Goal: Information Seeking & Learning: Learn about a topic

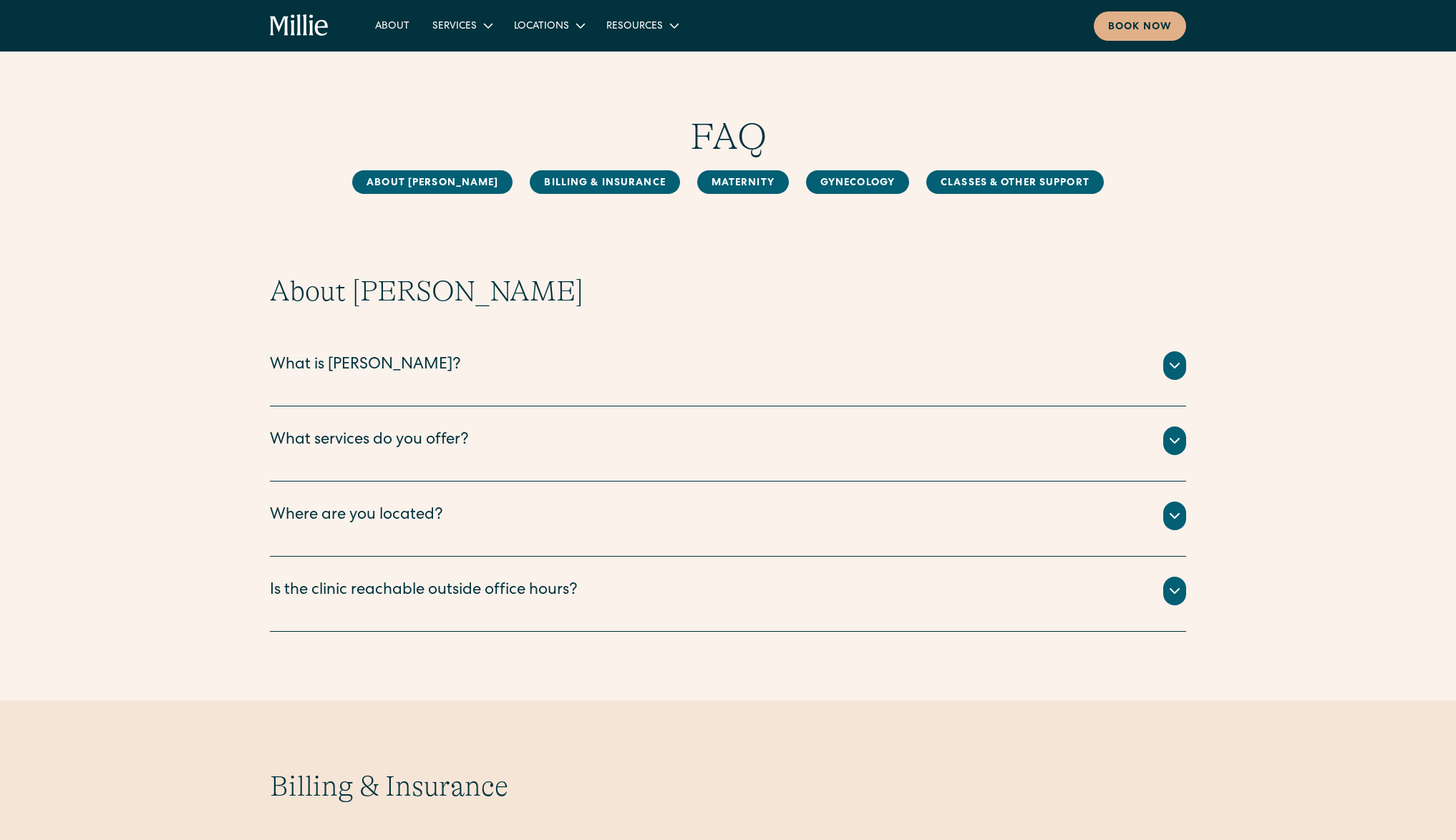
click at [347, 452] on div "What services do you offer?" at bounding box center [370, 441] width 199 height 24
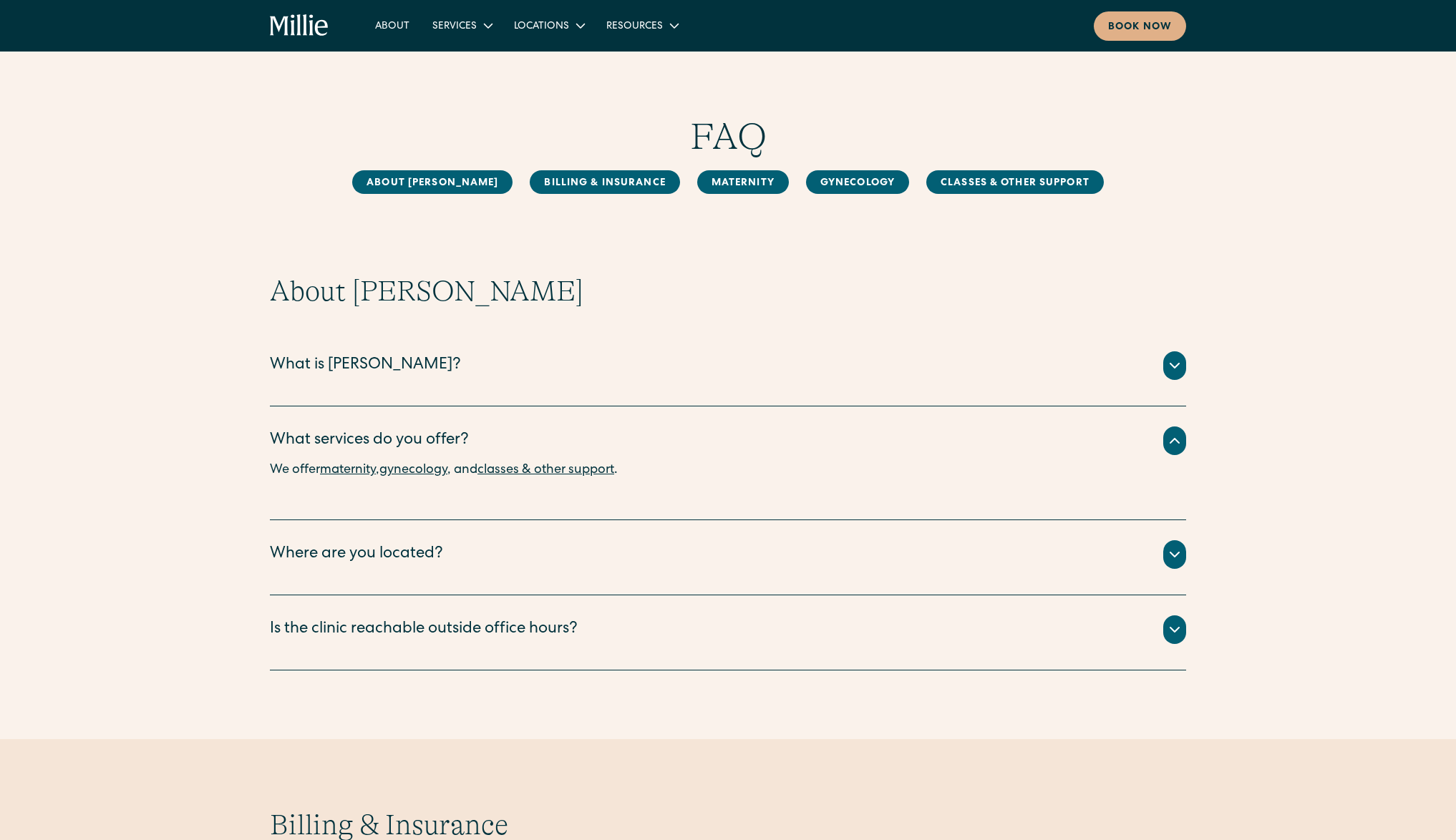
click at [400, 565] on div "Where are you located?" at bounding box center [356, 555] width 173 height 24
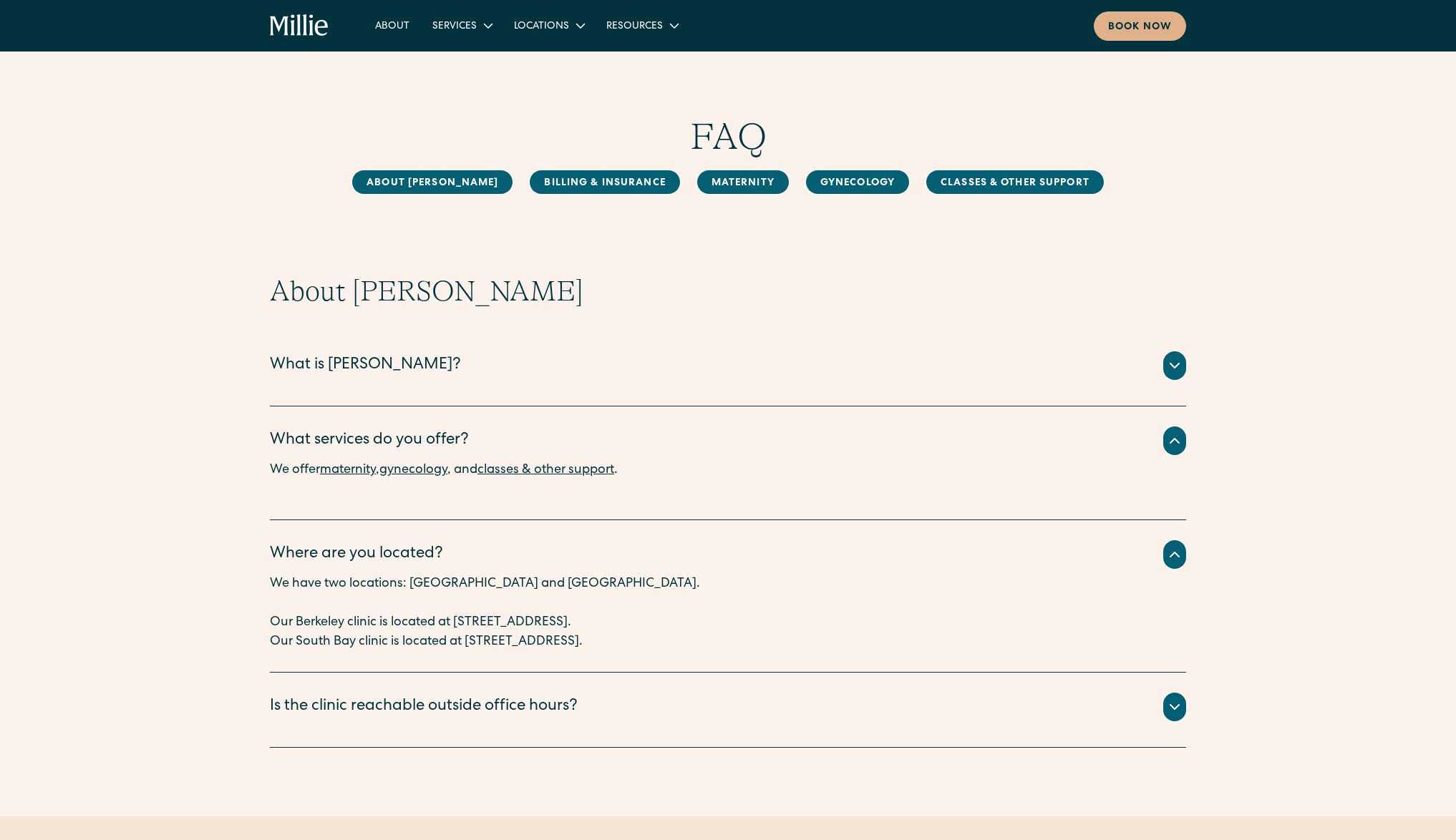
click at [410, 376] on div "What is [PERSON_NAME]?" at bounding box center [728, 366] width 916 height 29
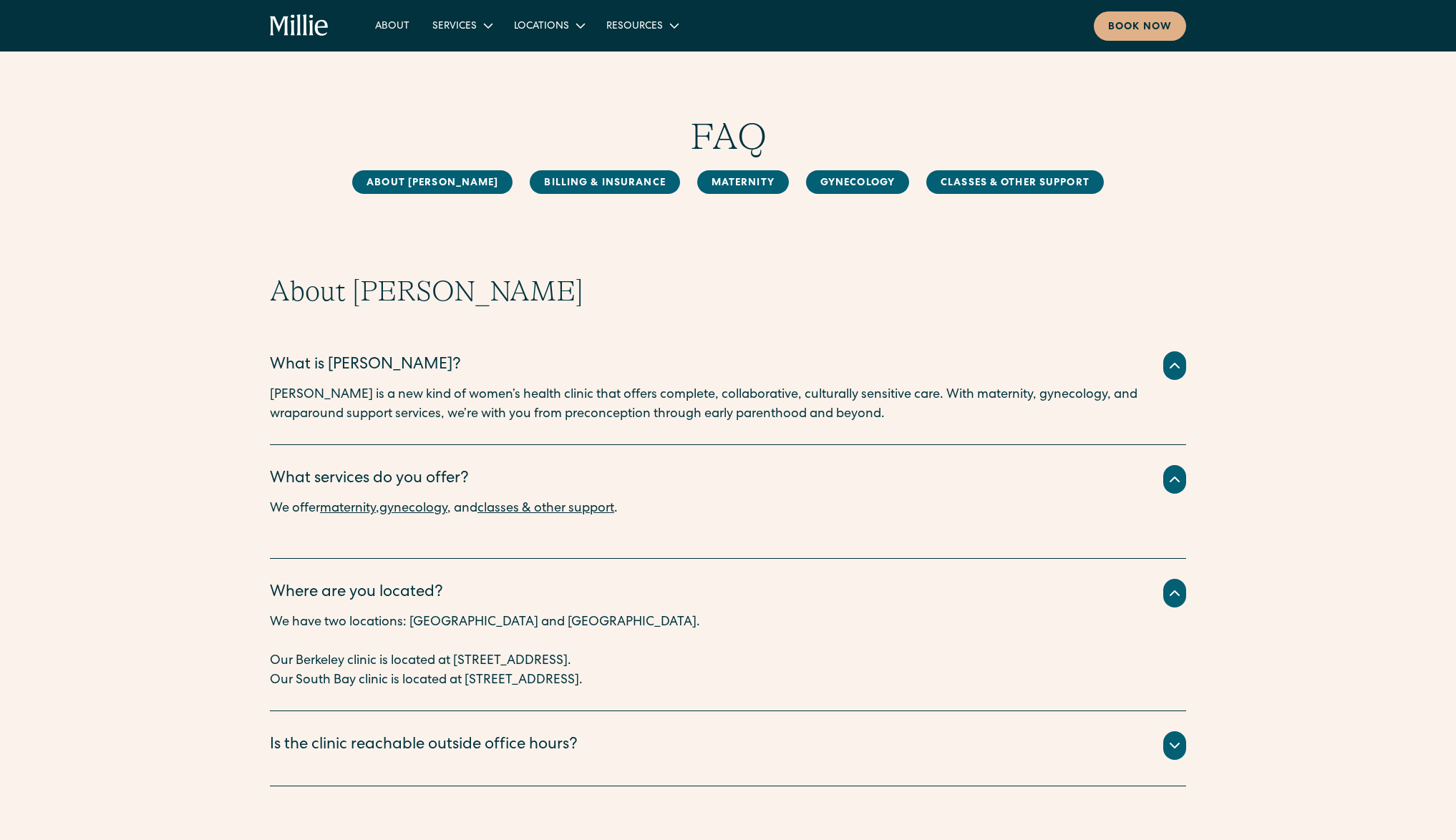
click at [440, 753] on div "Is the clinic reachable outside office hours?" at bounding box center [424, 746] width 308 height 24
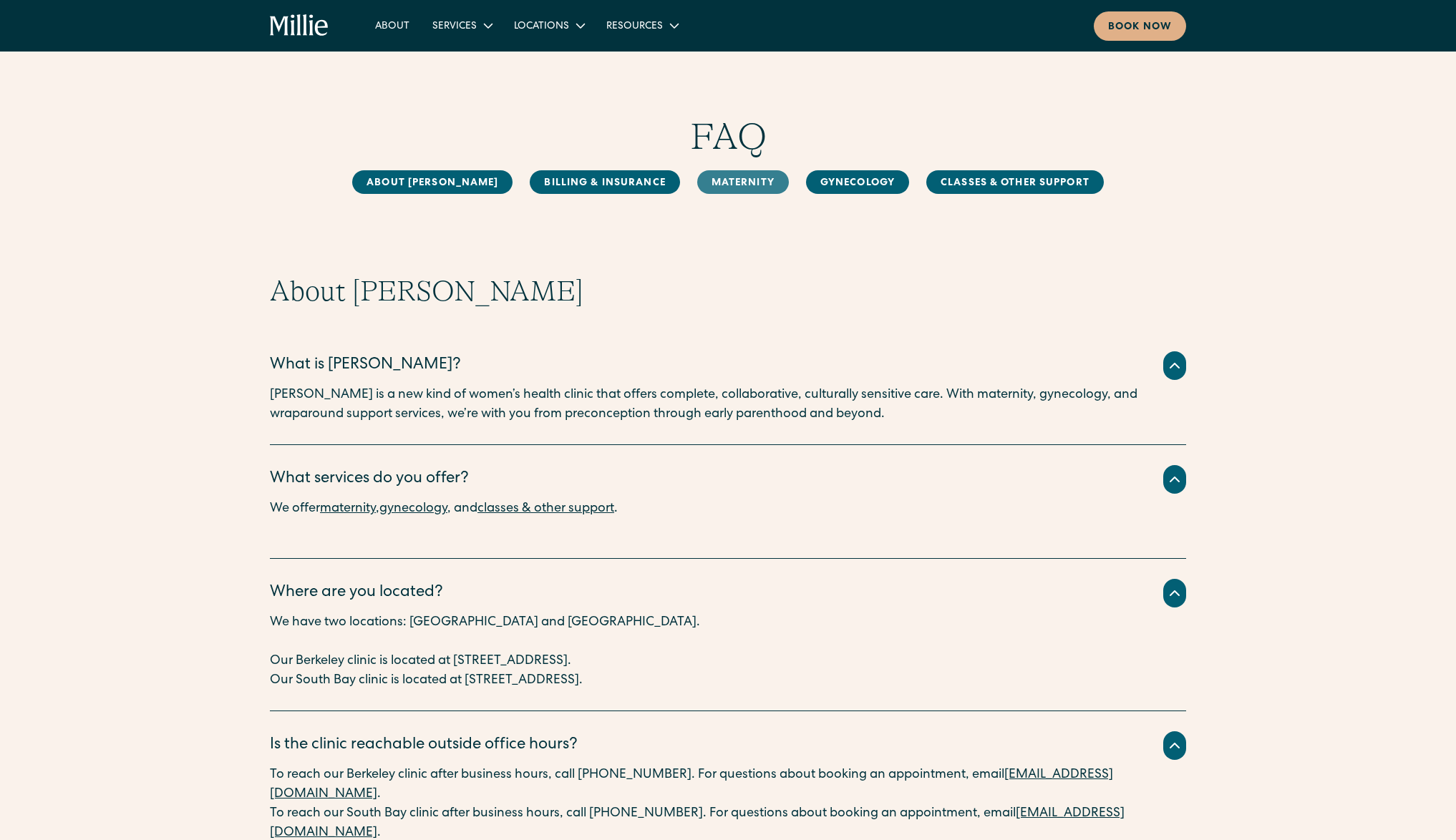
click at [701, 183] on link "MAternity" at bounding box center [743, 182] width 92 height 24
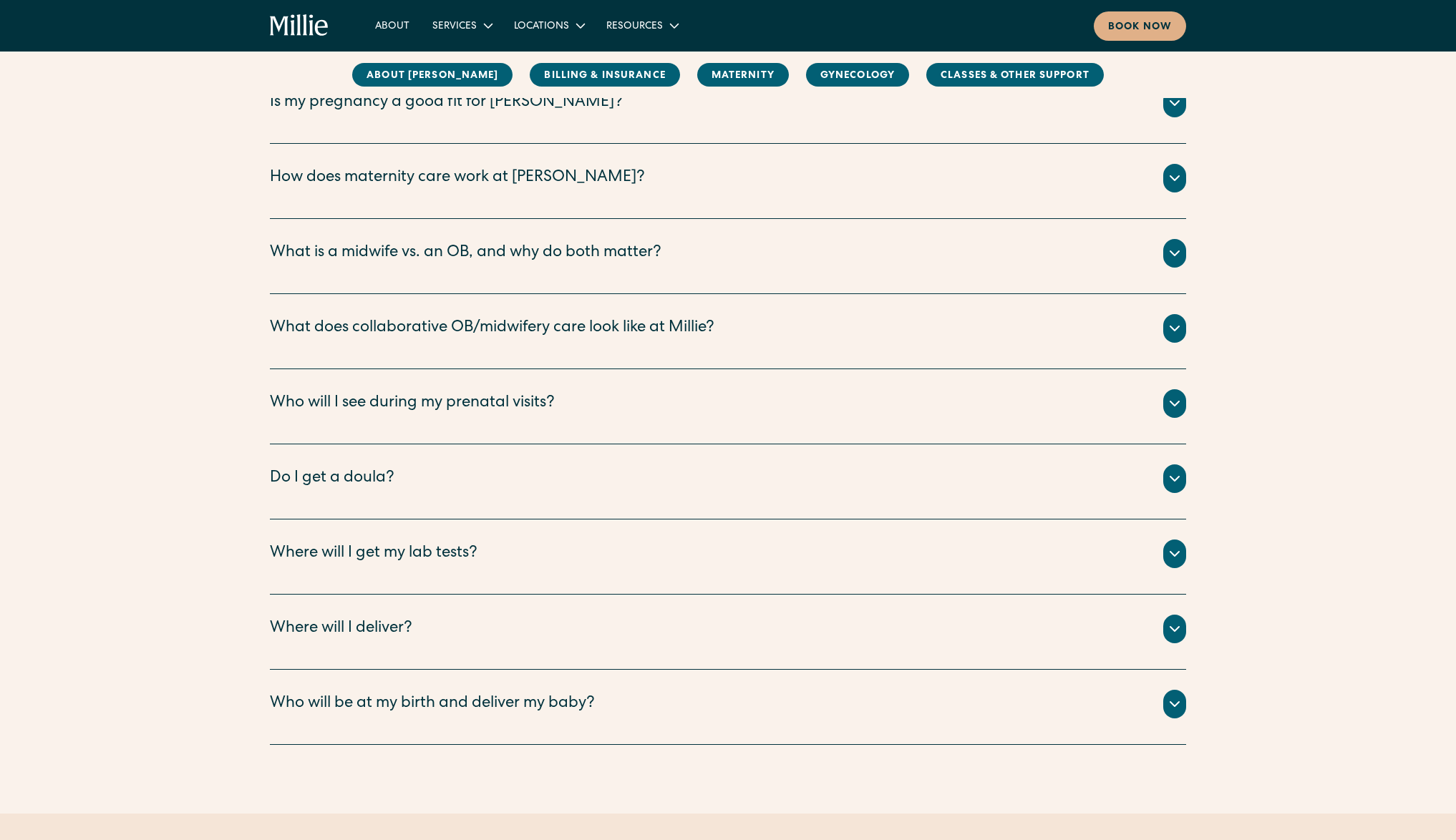
scroll to position [1717, 0]
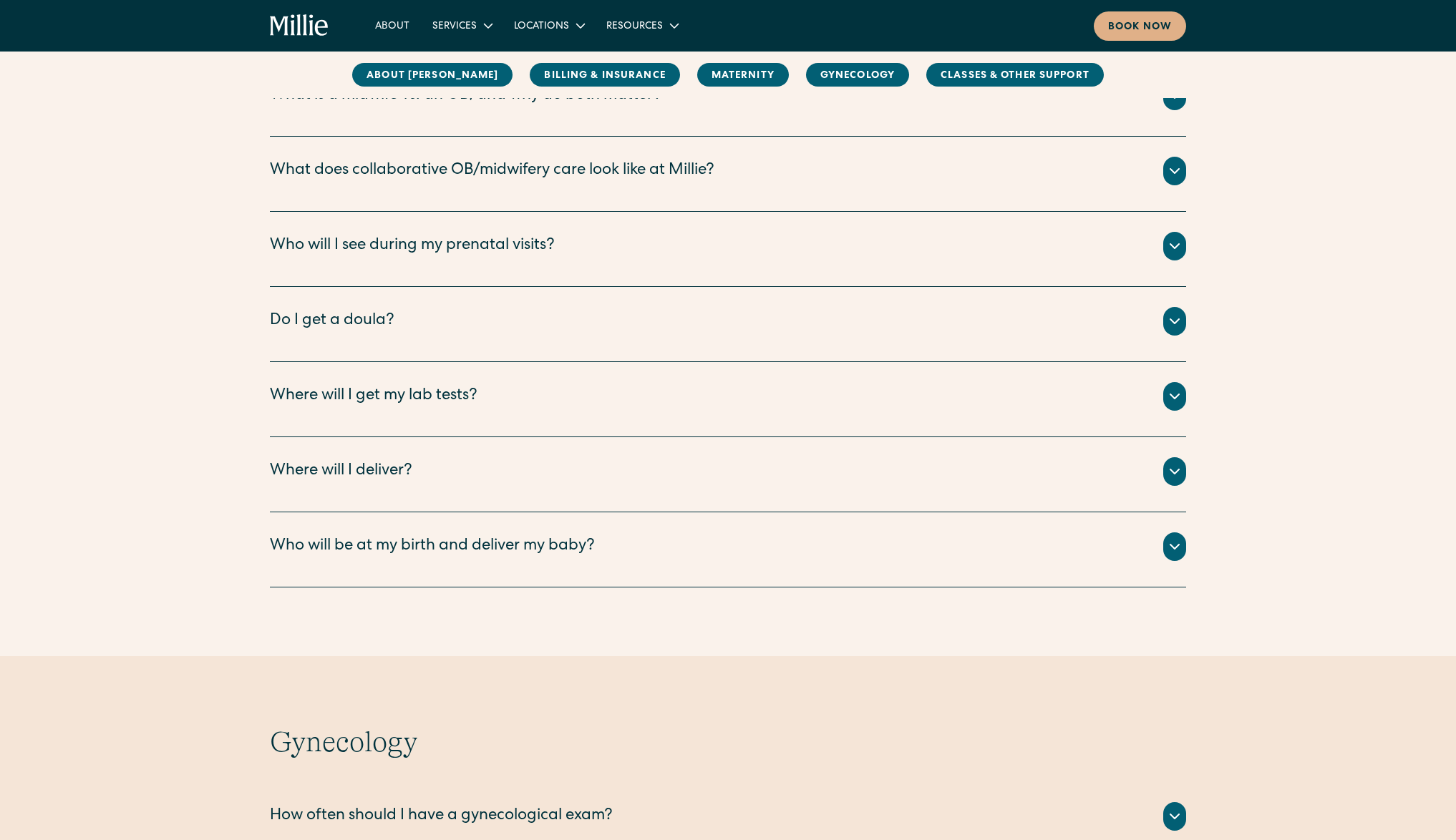
click at [404, 481] on div "Where will I deliver?" at bounding box center [341, 472] width 142 height 24
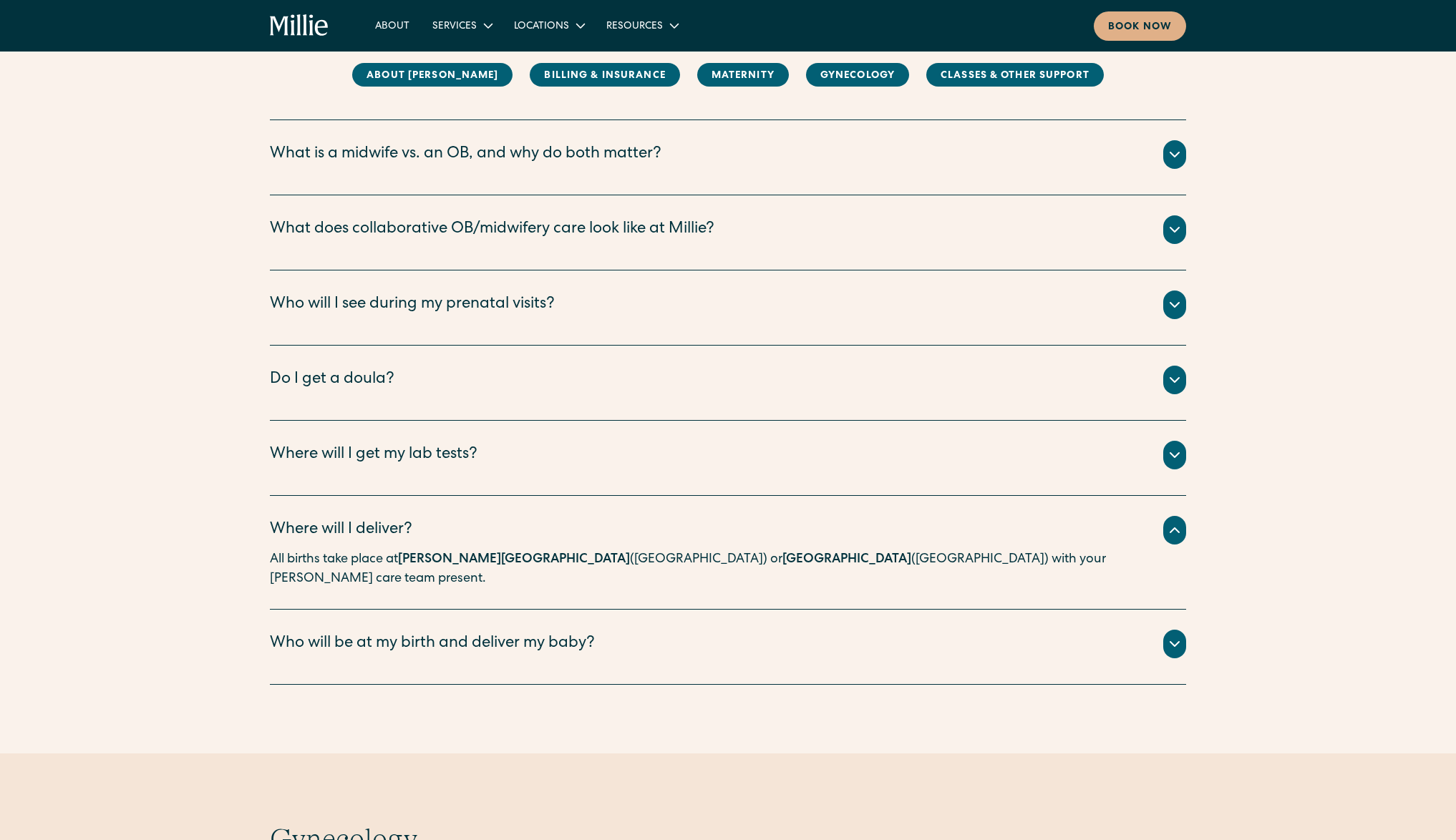
scroll to position [1640, 0]
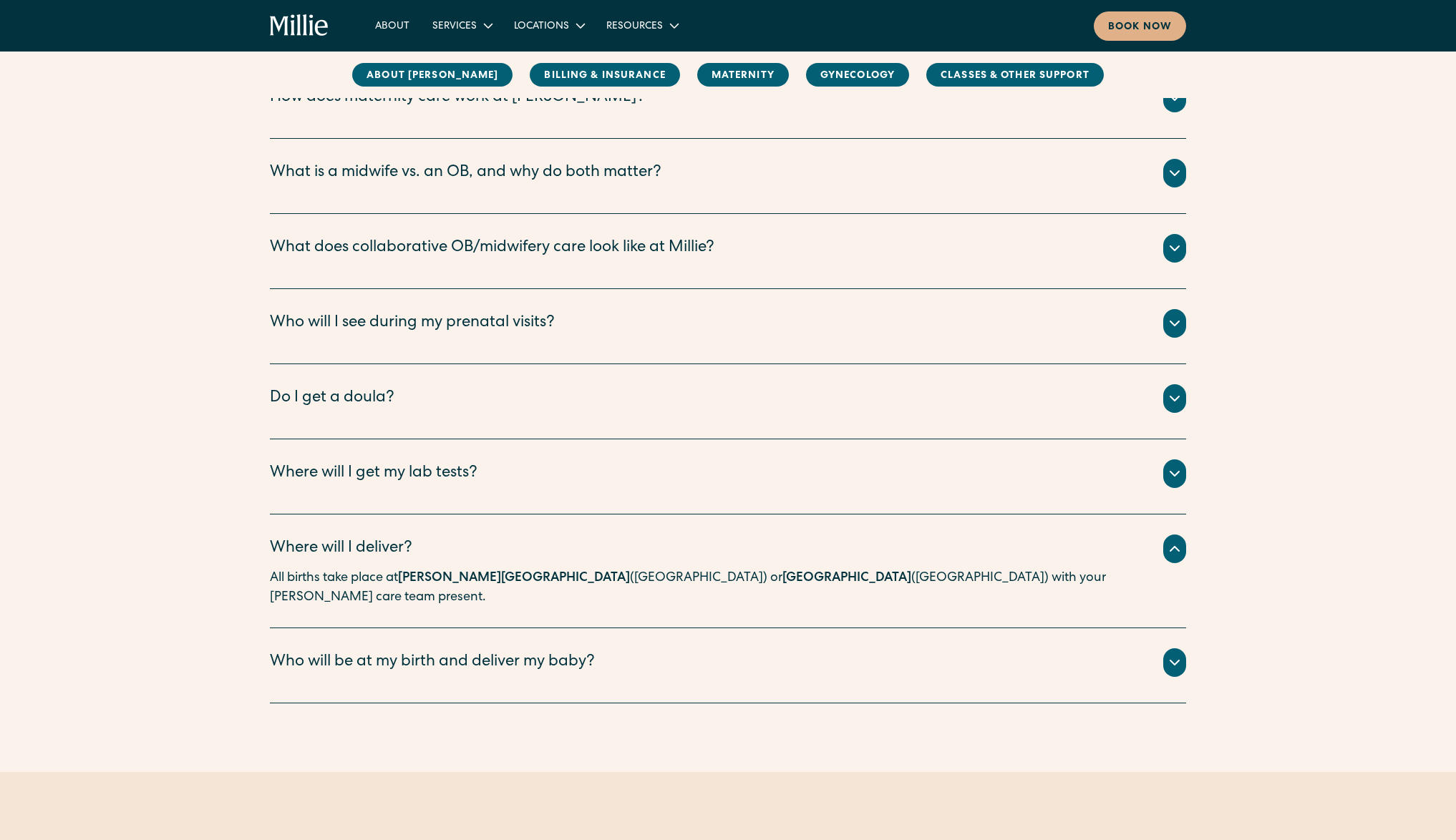
click at [433, 339] on div "You will start your [PERSON_NAME] journey with one of our Certified Nurse Midwi…" at bounding box center [728, 340] width 916 height 6
click at [456, 326] on div "Who will I see during my prenatal visits?" at bounding box center [412, 324] width 285 height 24
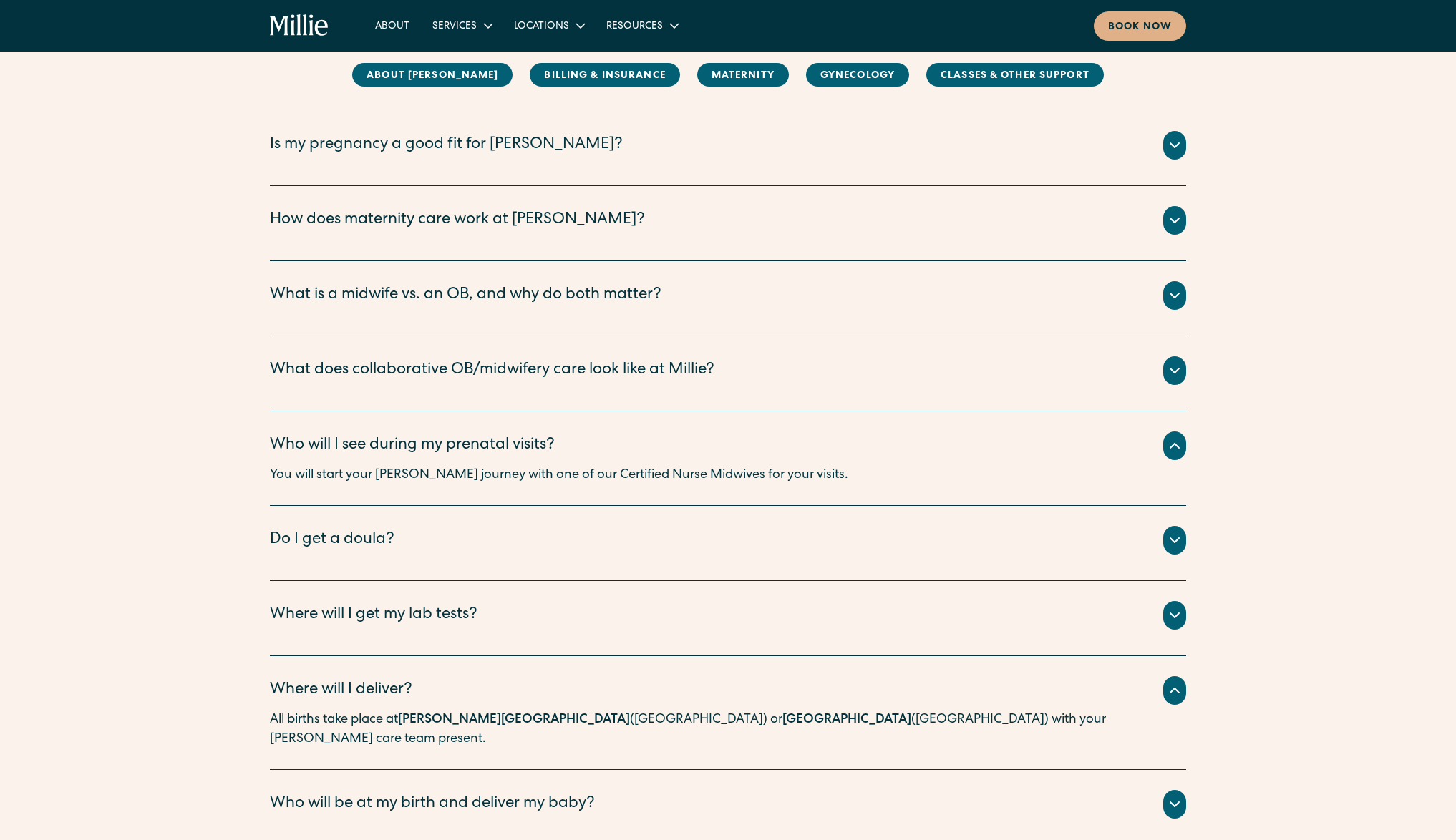
scroll to position [1502, 0]
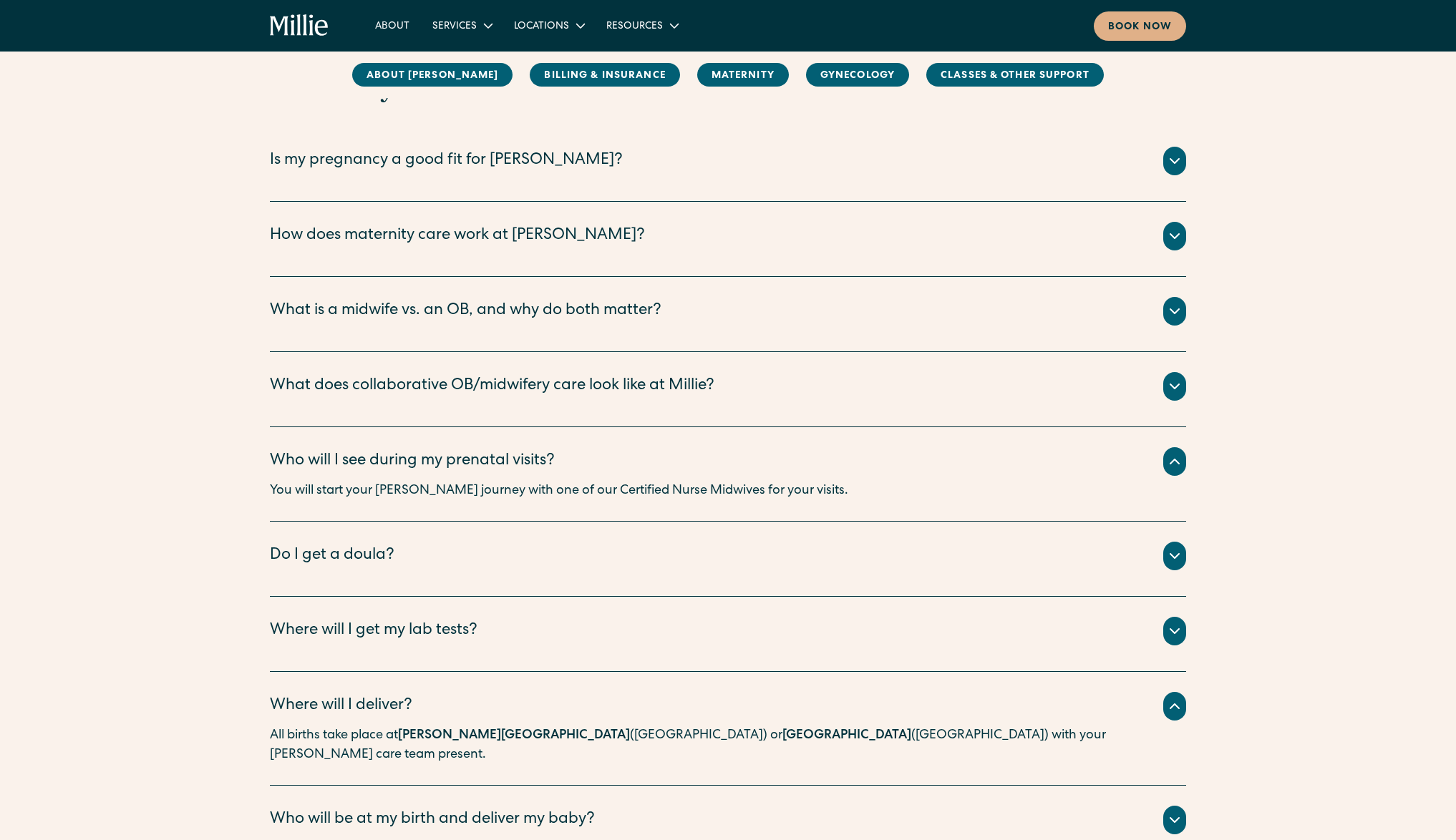
click at [439, 170] on div "Is my pregnancy a good fit for [PERSON_NAME]?" at bounding box center [446, 162] width 353 height 24
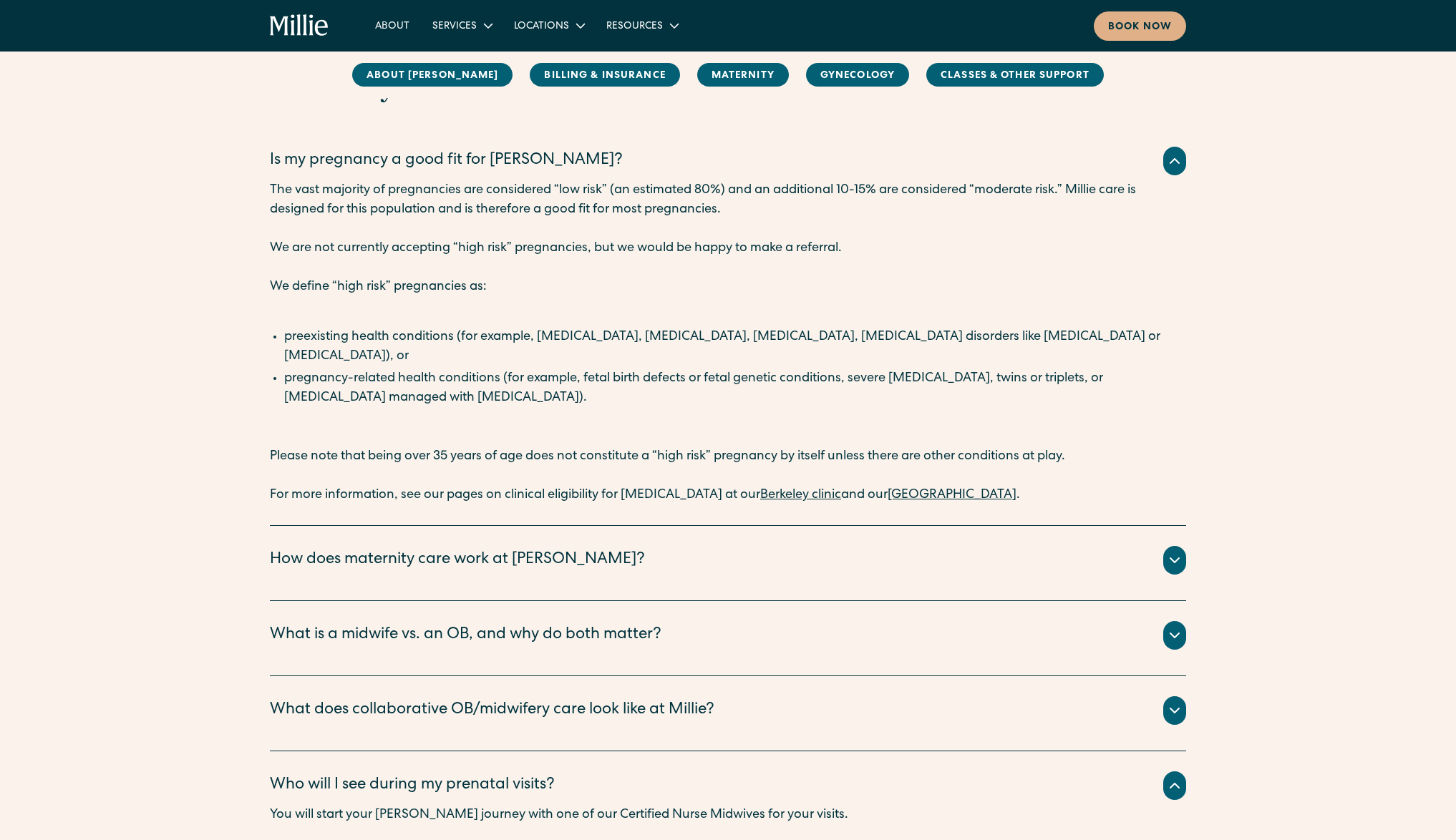
click at [434, 549] on div "How does maternity care work at [PERSON_NAME]?" at bounding box center [457, 561] width 375 height 24
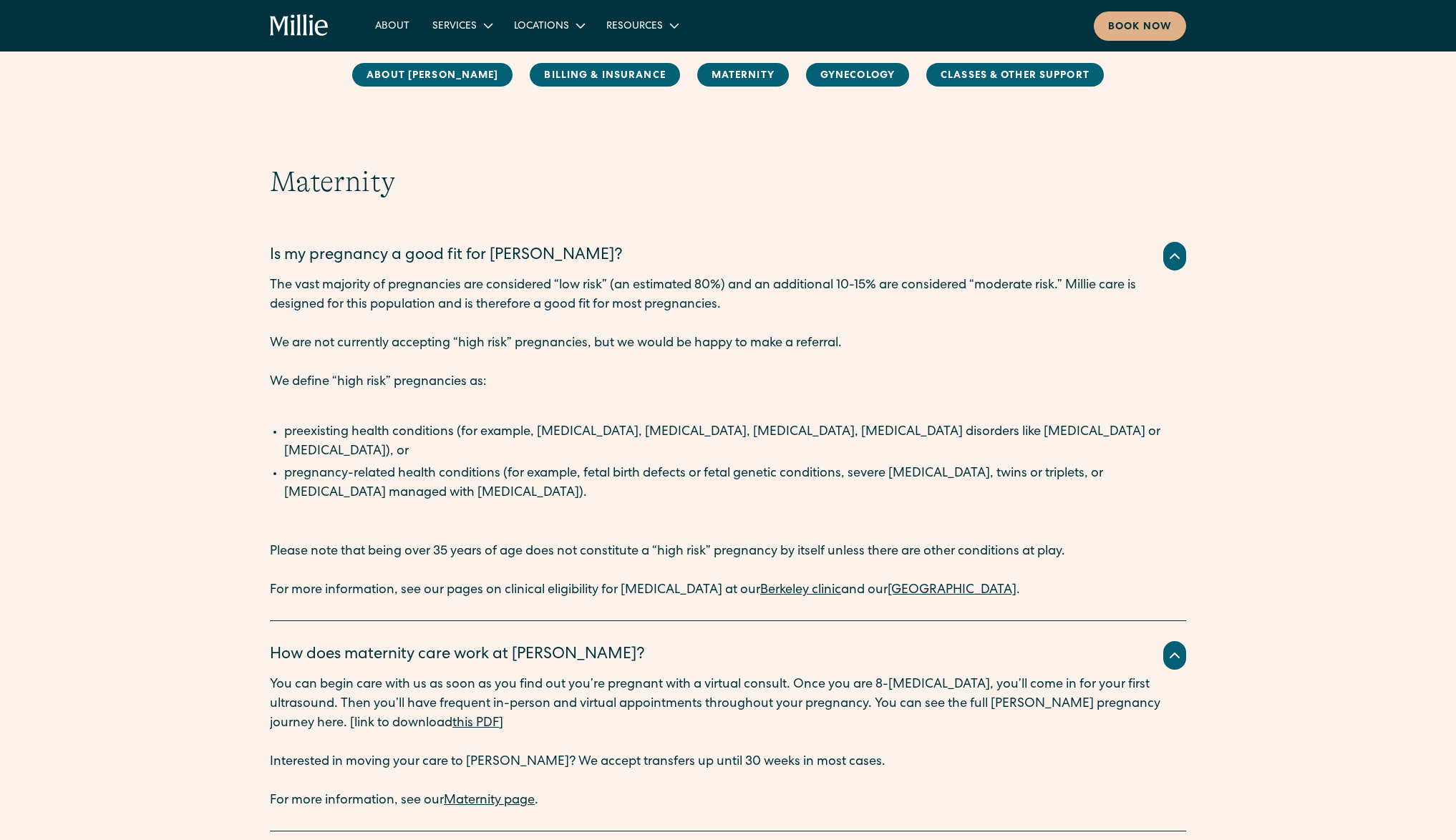
scroll to position [1692, 0]
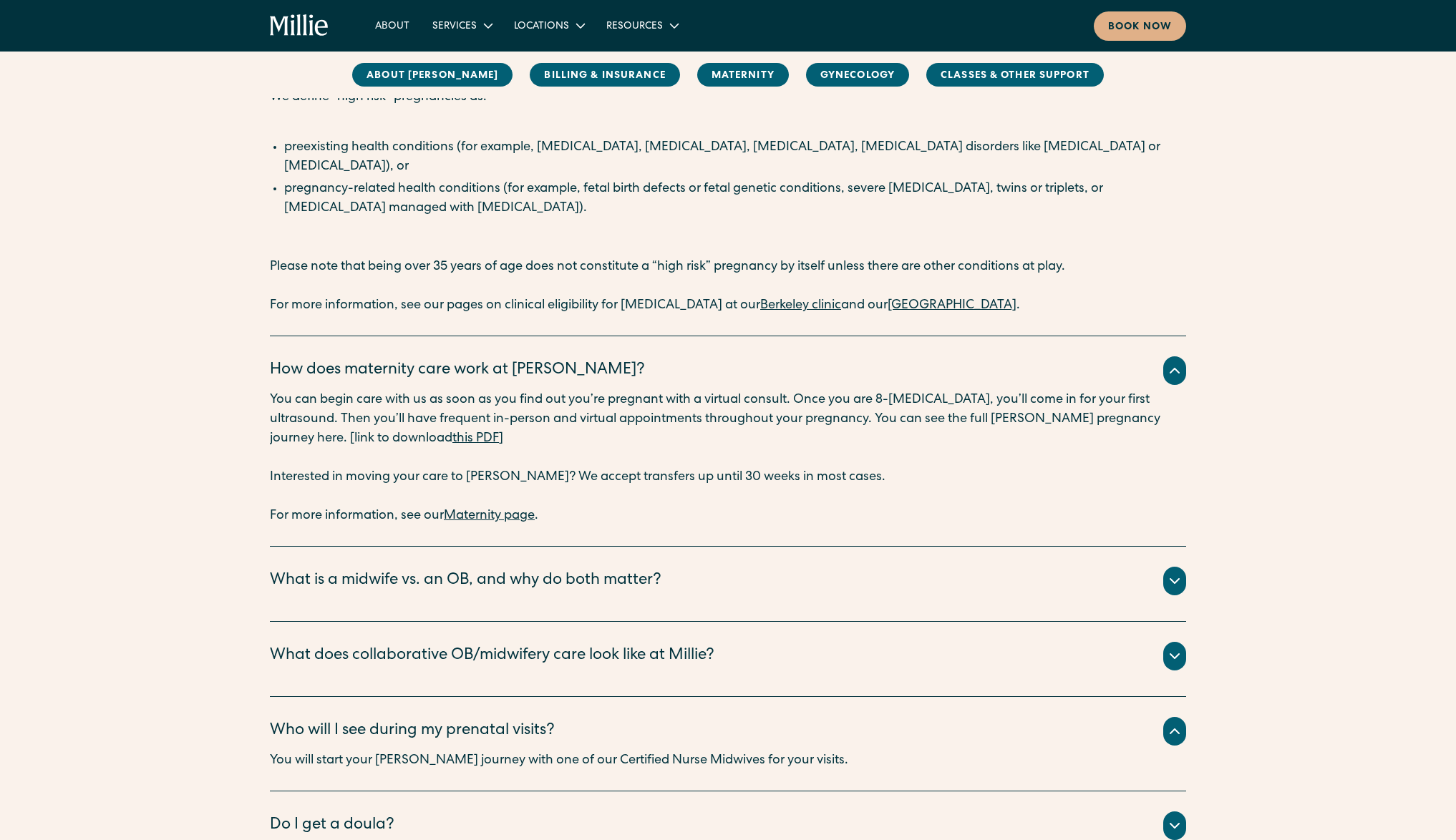
click at [404, 596] on div "Certified Nurse Midwife There are many types of midwives, but at [PERSON_NAME],…" at bounding box center [728, 598] width 916 height 6
click at [407, 574] on div "What is a midwife vs. an OB, and why do both matter?" at bounding box center [728, 581] width 916 height 29
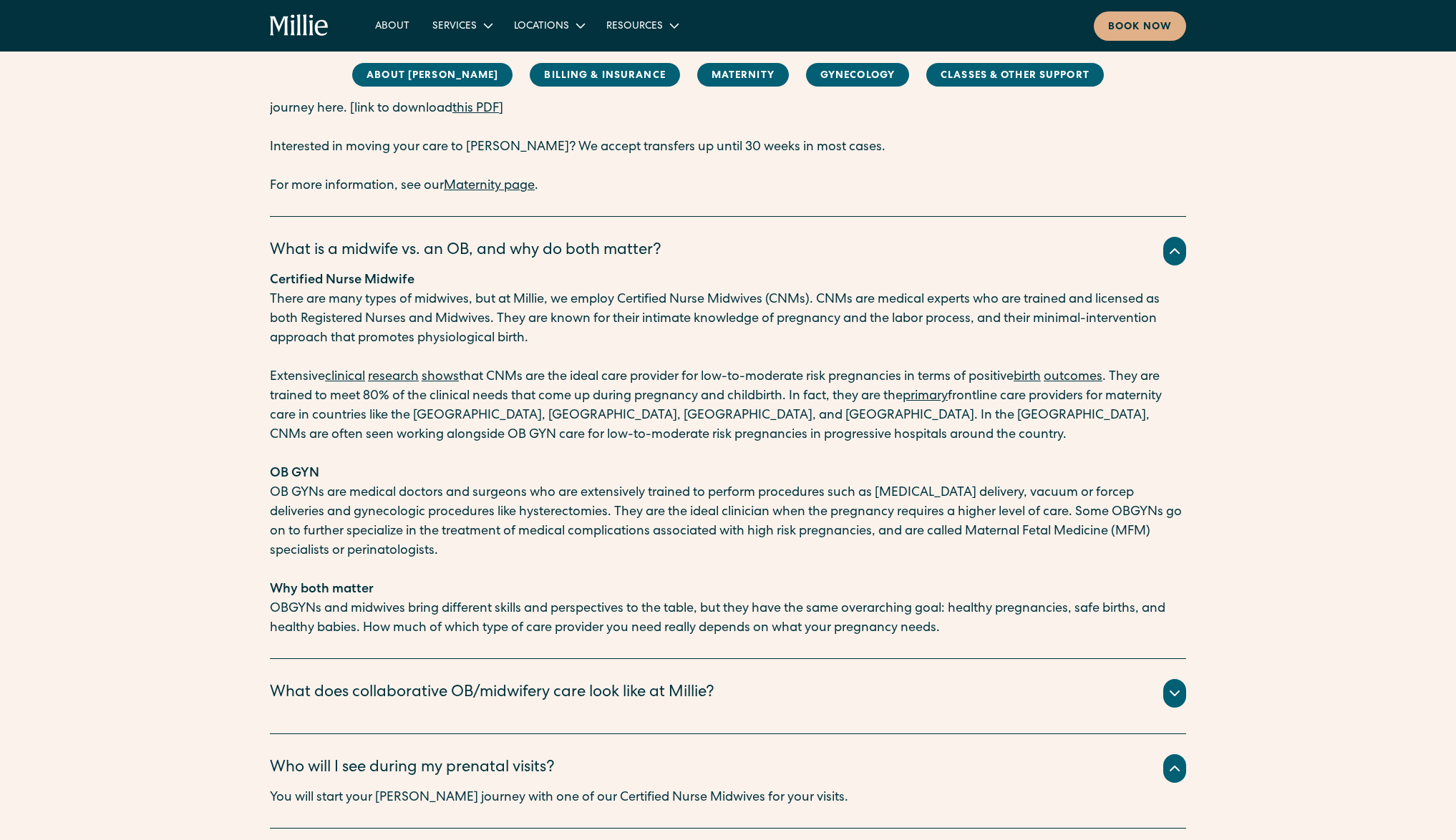
scroll to position [2031, 0]
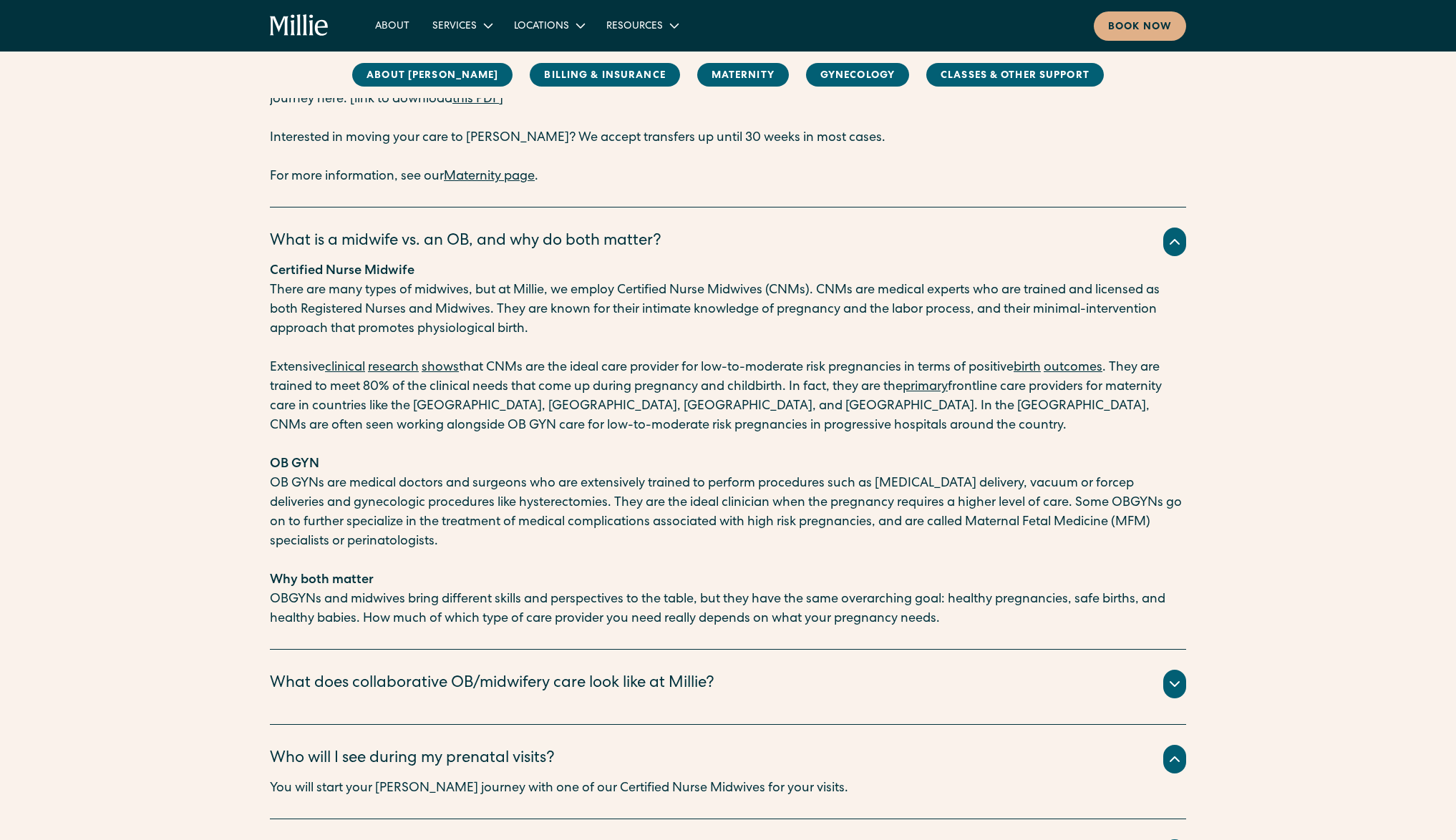
click at [441, 672] on div "What does collaborative OB/midwifery care look like at Millie?" at bounding box center [492, 684] width 444 height 24
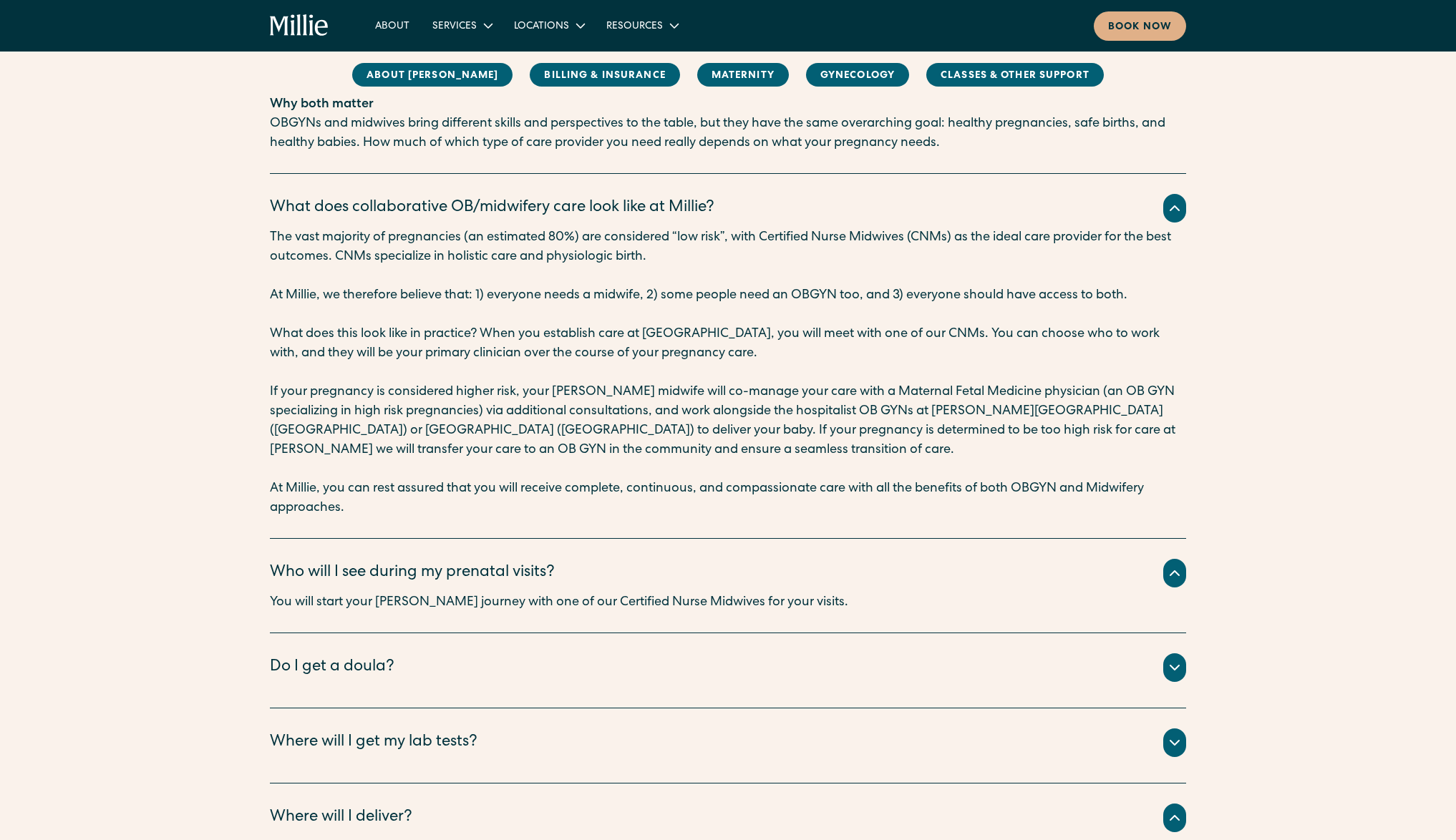
scroll to position [2596, 0]
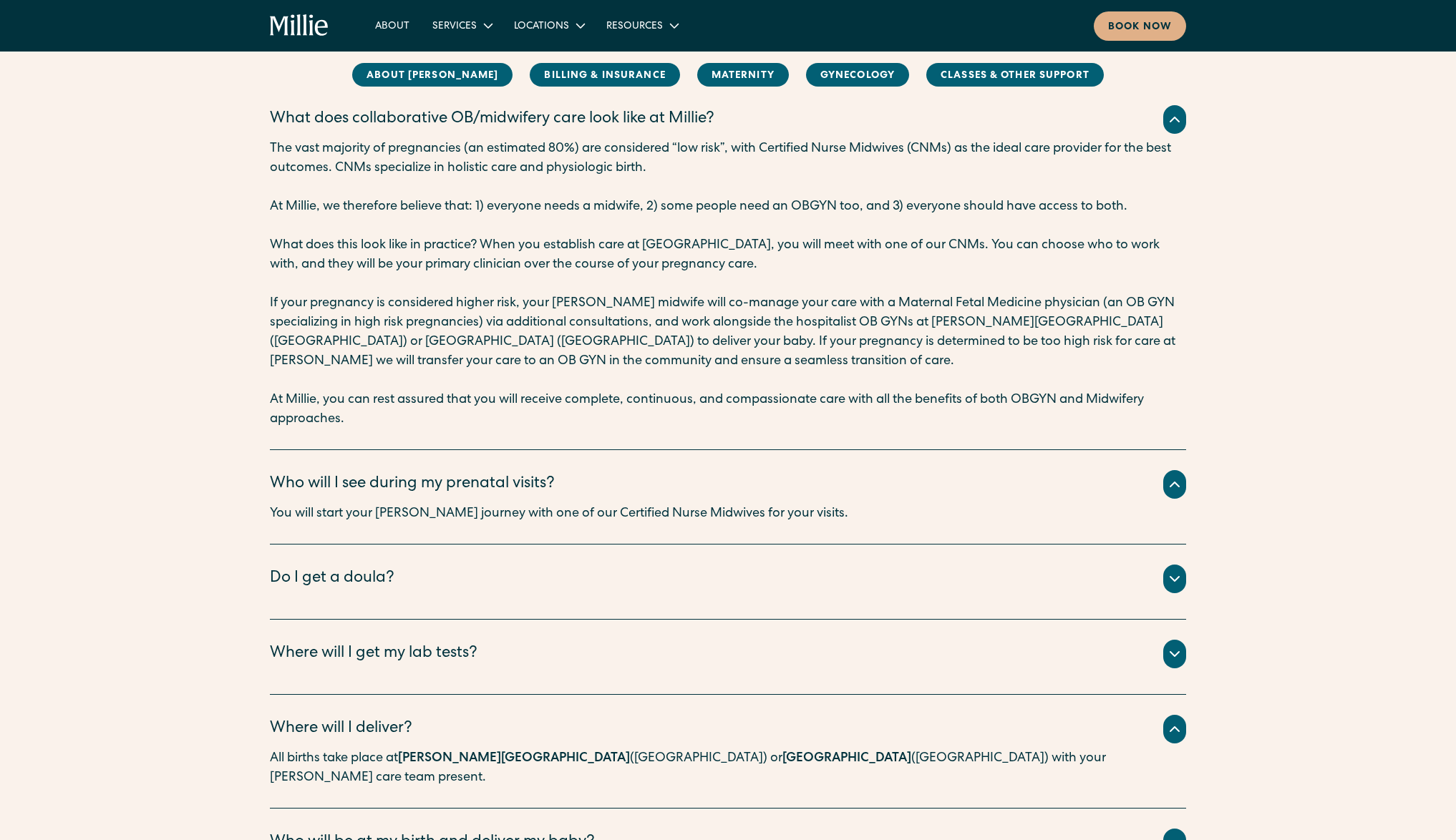
click at [506, 564] on div "Do I get a doula?" at bounding box center [728, 579] width 916 height 29
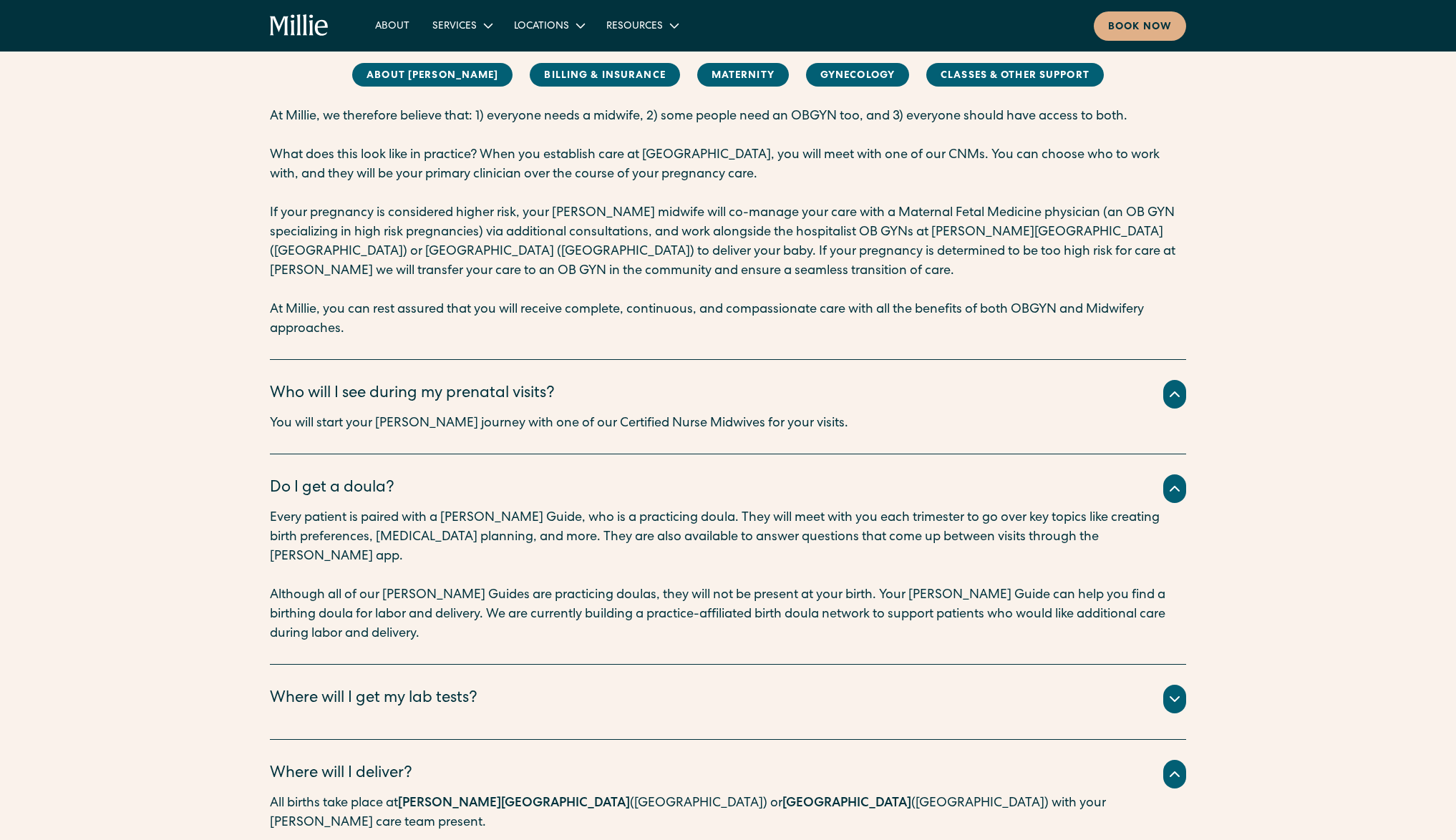
scroll to position [2846, 0]
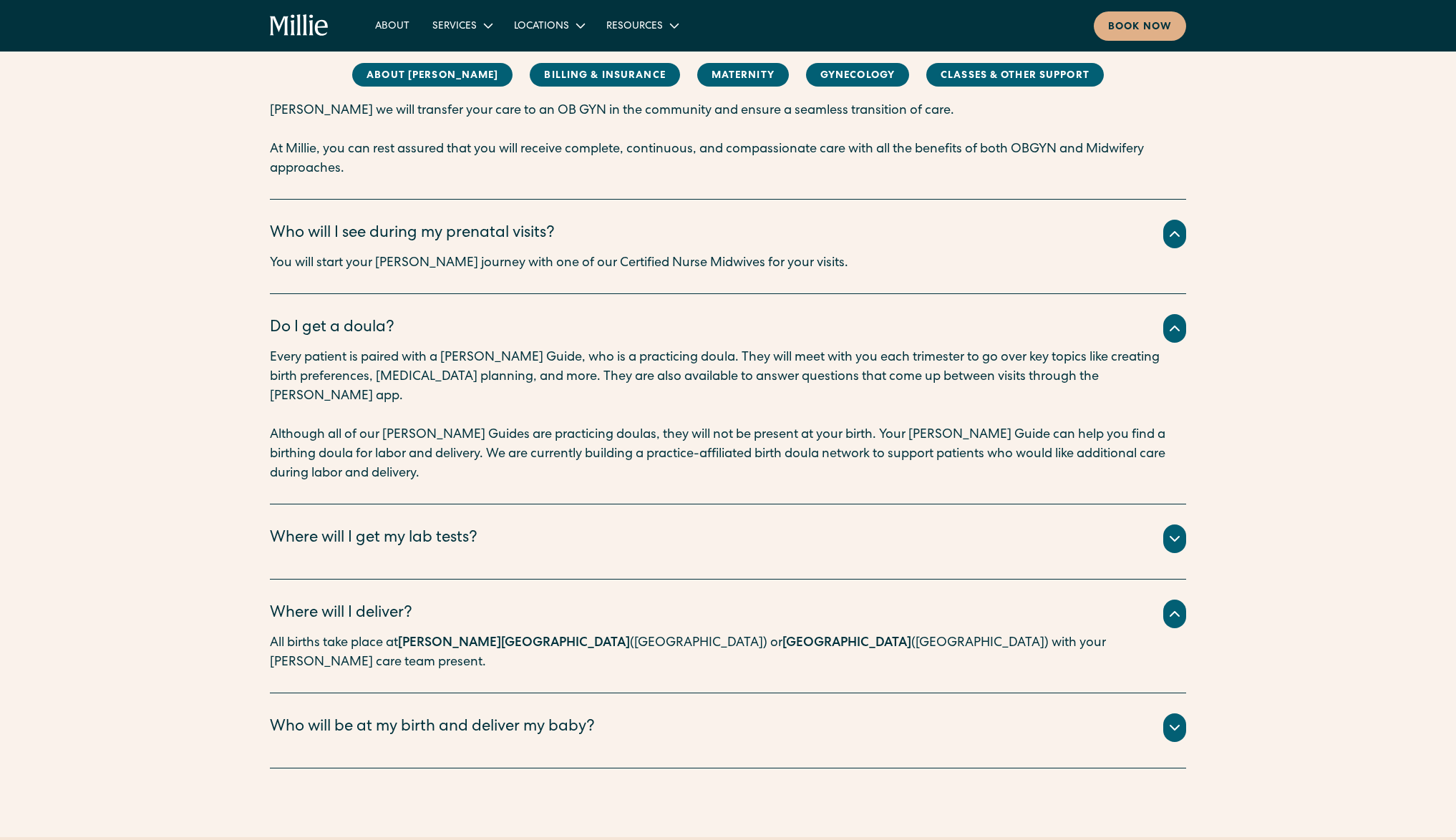
click at [522, 553] on div "We partner with LabCorp, Quest Diagnostics, and [PERSON_NAME] Health for lab te…" at bounding box center [728, 556] width 916 height 6
click at [470, 528] on div "Where will I get my lab tests?" at bounding box center [374, 540] width 208 height 24
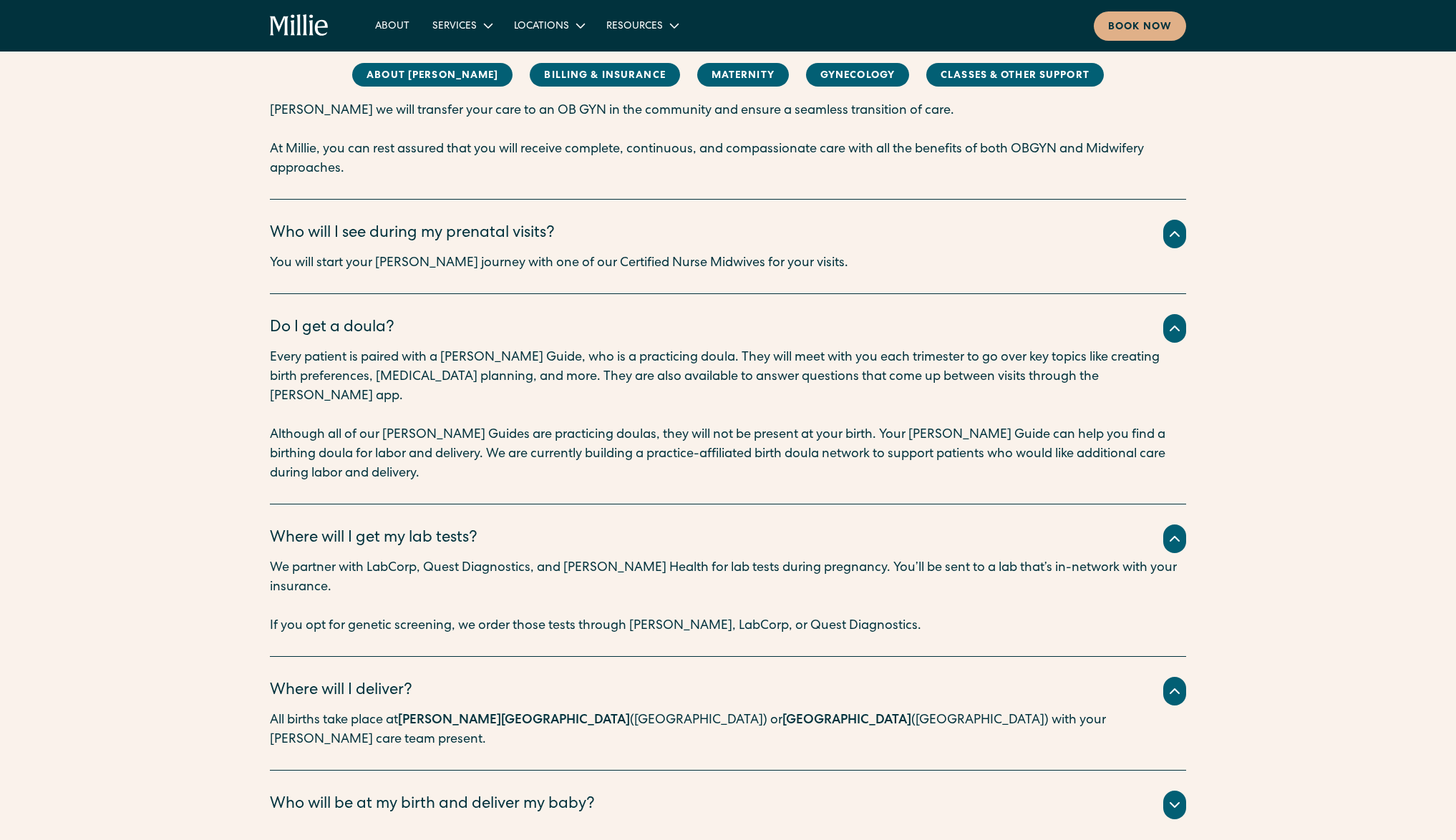
click at [530, 791] on div "Who will be at my birth and deliver my baby?" at bounding box center [728, 805] width 916 height 29
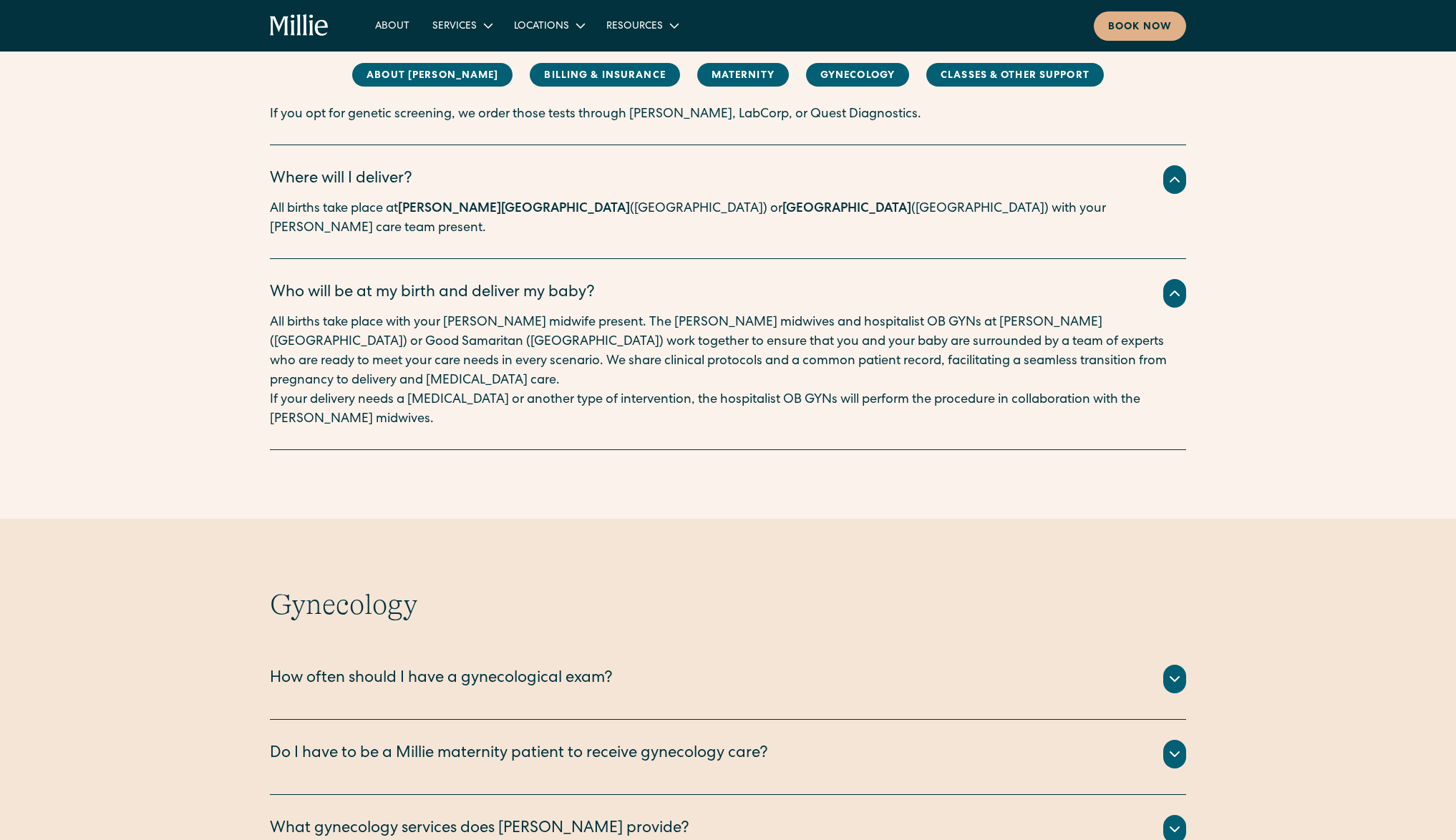
scroll to position [3358, 0]
